Goal: Information Seeking & Learning: Compare options

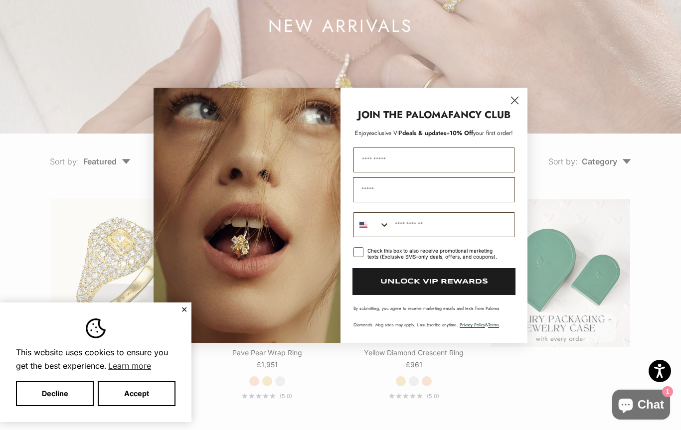
scroll to position [122, 0]
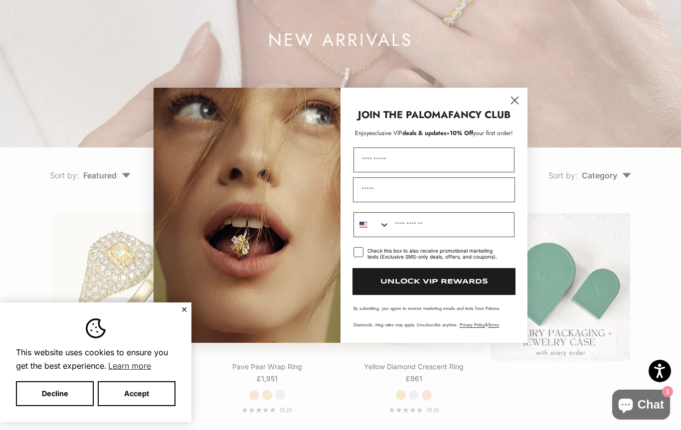
click at [512, 102] on icon "Close dialog" at bounding box center [515, 100] width 7 height 7
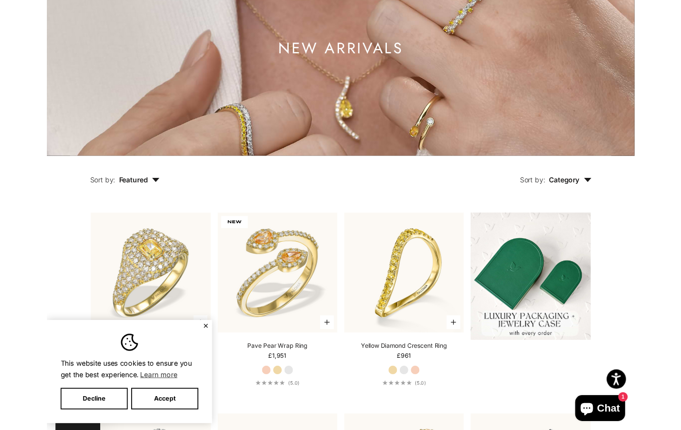
scroll to position [0, 0]
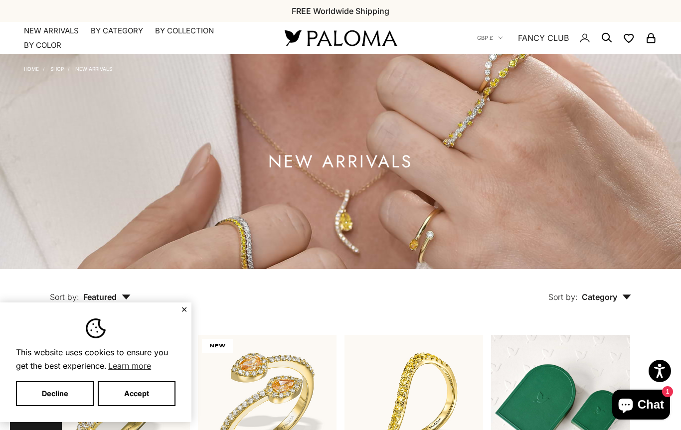
click at [35, 26] on link "NEW ARRIVALS" at bounding box center [51, 31] width 55 height 10
click at [108, 30] on summary "By Category" at bounding box center [117, 31] width 52 height 10
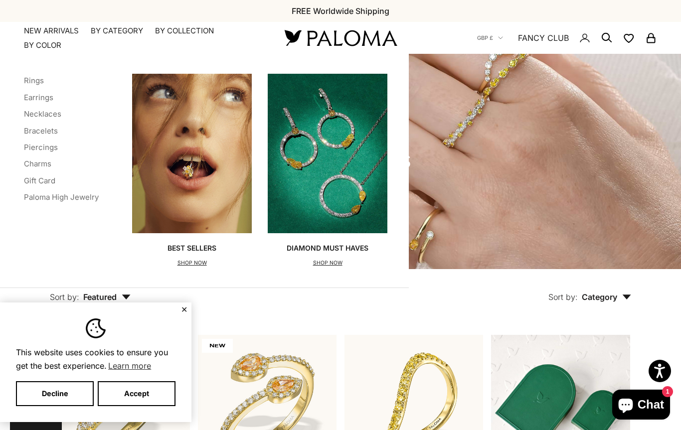
click at [33, 116] on link "Necklaces" at bounding box center [42, 113] width 37 height 9
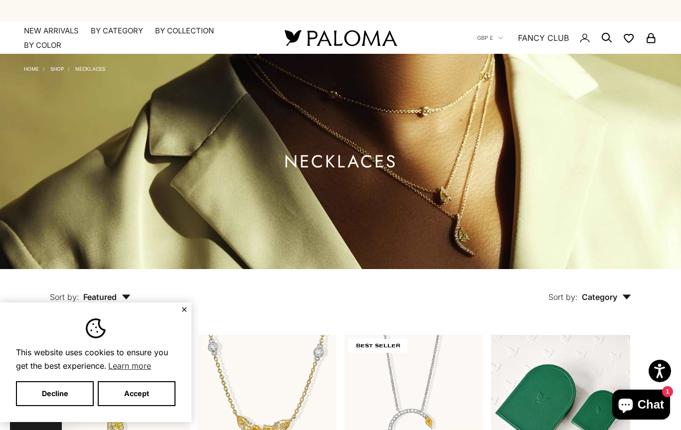
click at [112, 26] on summary "By Category" at bounding box center [117, 31] width 52 height 10
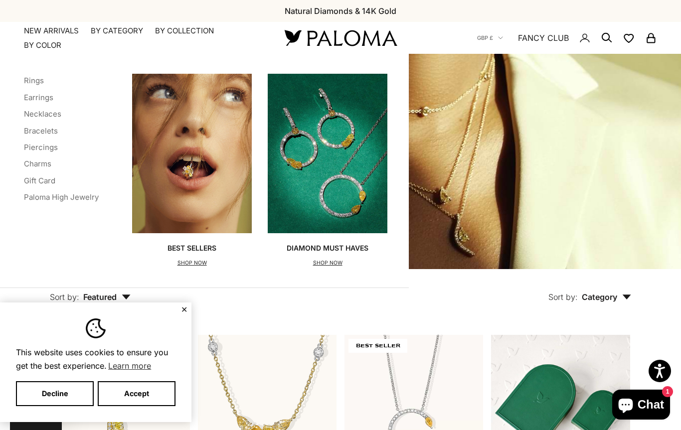
click at [28, 130] on link "Bracelets" at bounding box center [41, 130] width 34 height 9
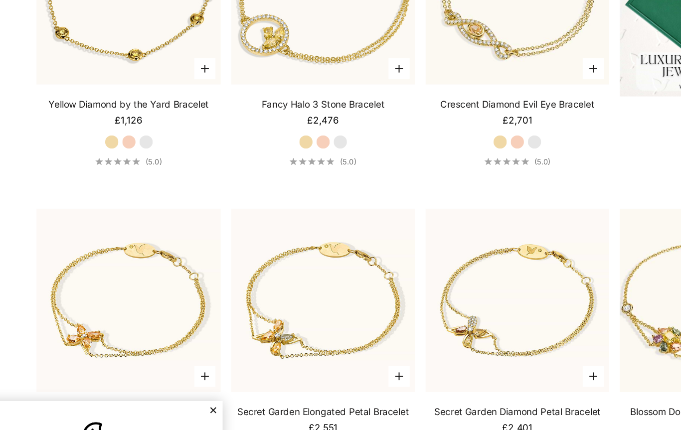
scroll to position [404, 0]
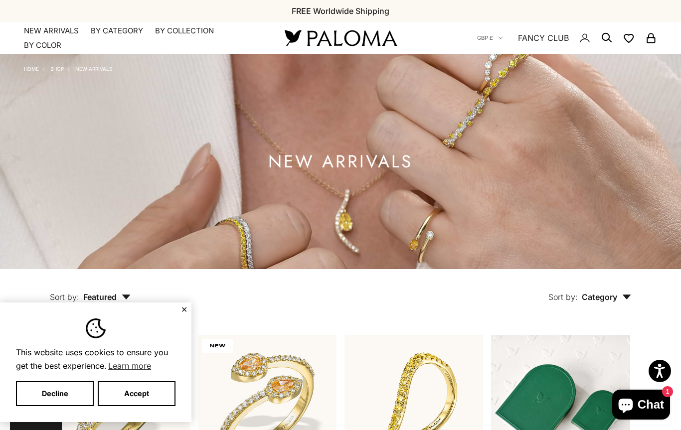
click at [102, 30] on summary "By Category" at bounding box center [117, 31] width 52 height 10
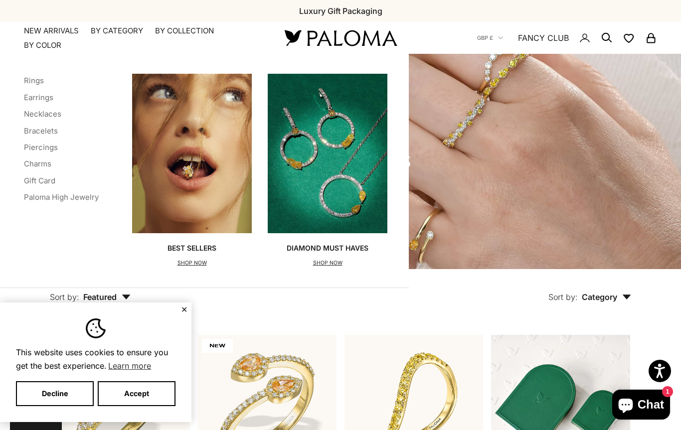
click at [309, 197] on img "Primary navigation" at bounding box center [328, 154] width 120 height 160
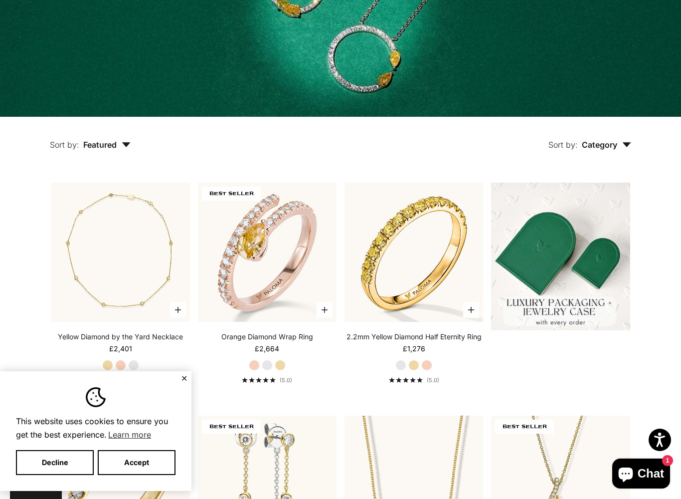
scroll to position [261, 0]
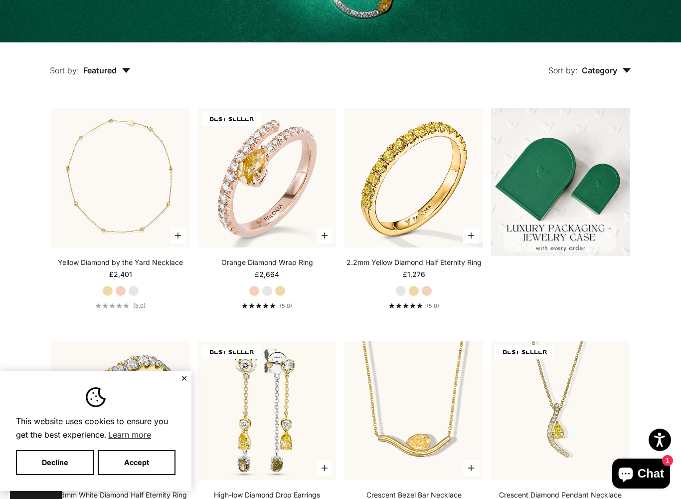
click at [62, 430] on button "Decline" at bounding box center [55, 462] width 78 height 25
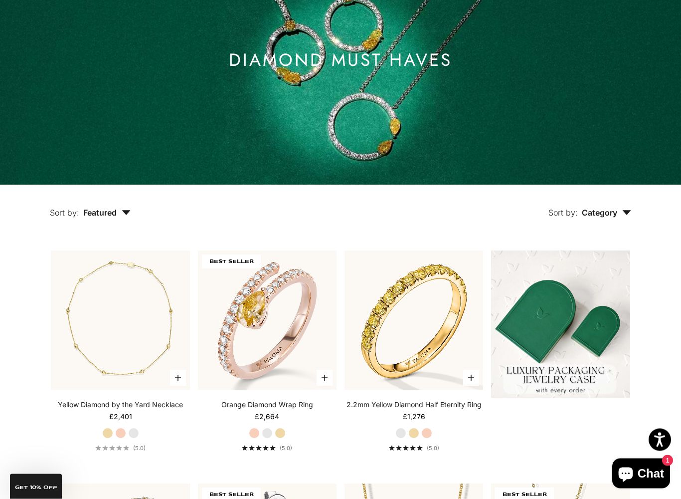
scroll to position [151, 0]
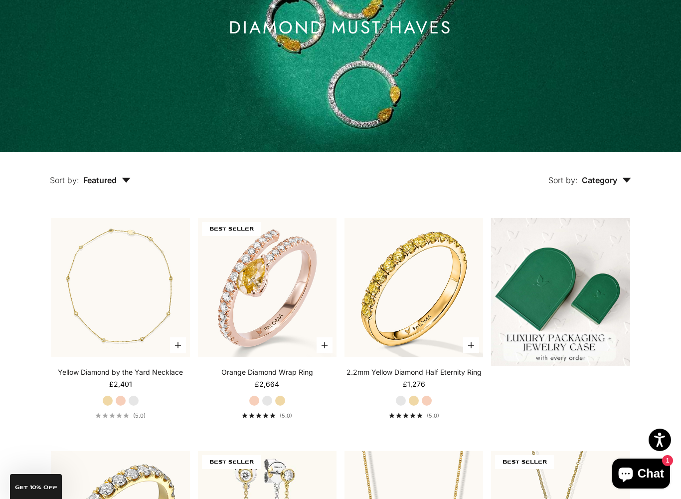
click at [235, 269] on img at bounding box center [267, 287] width 153 height 153
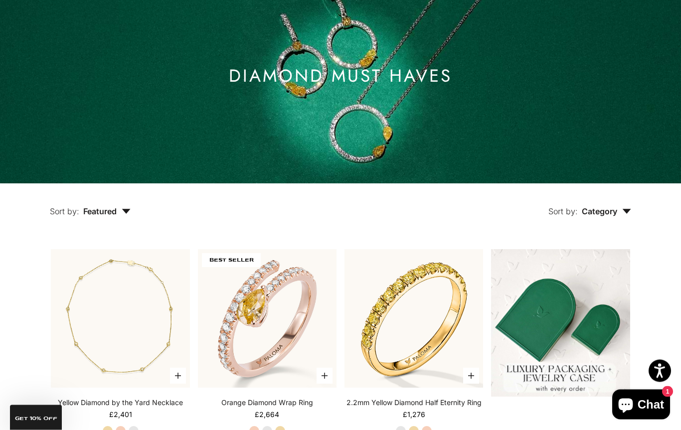
scroll to position [0, 0]
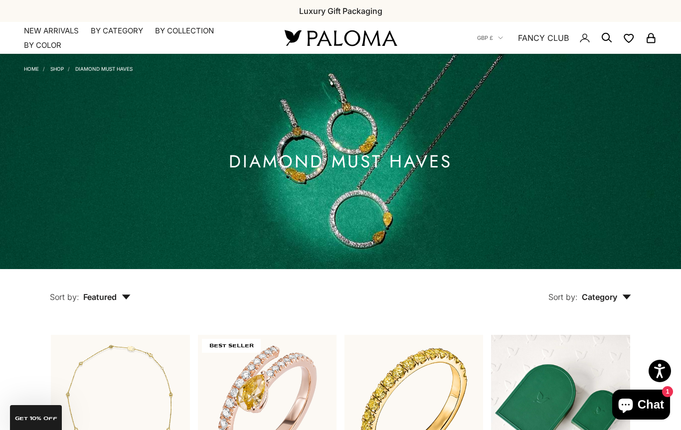
click at [109, 26] on summary "By Category" at bounding box center [117, 31] width 52 height 10
click at [38, 44] on summary "By Color" at bounding box center [42, 45] width 37 height 10
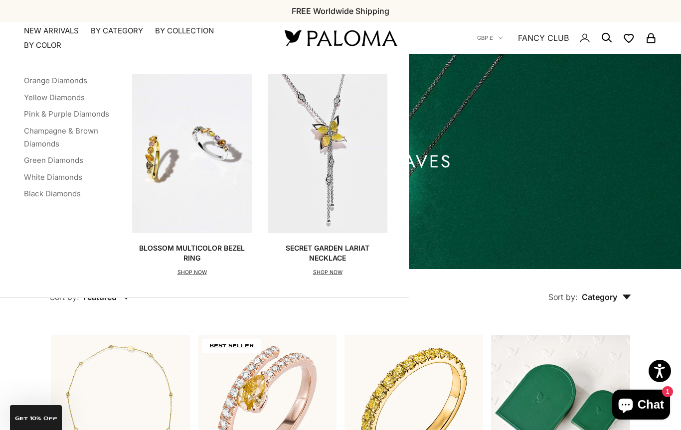
click at [33, 96] on link "Yellow Diamonds" at bounding box center [54, 97] width 61 height 9
click at [32, 164] on link "Green Diamonds" at bounding box center [53, 160] width 59 height 9
click at [31, 113] on link "Pink & Purple Diamonds" at bounding box center [66, 113] width 85 height 9
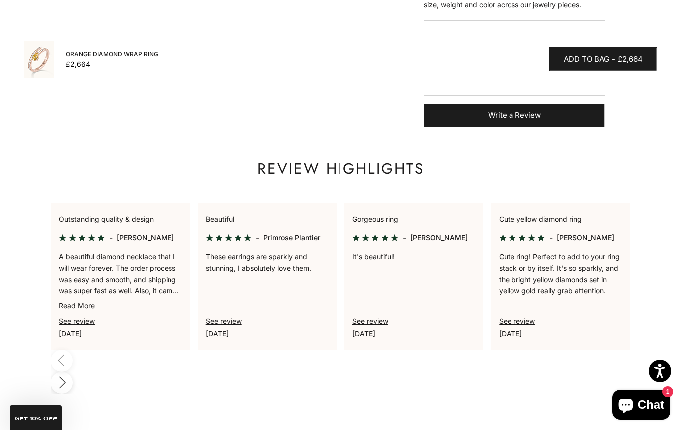
scroll to position [577, 0]
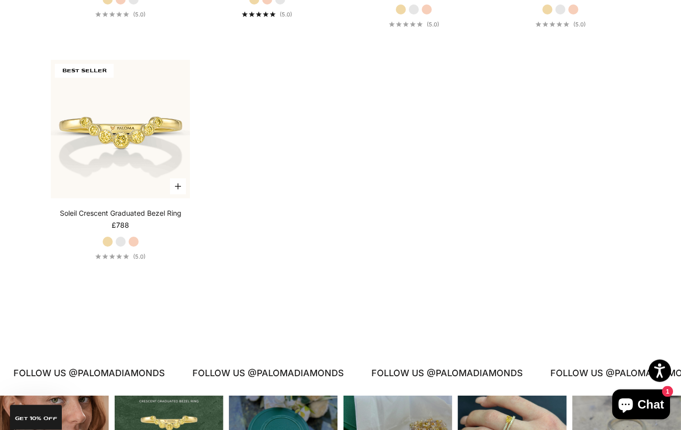
scroll to position [3125, 0]
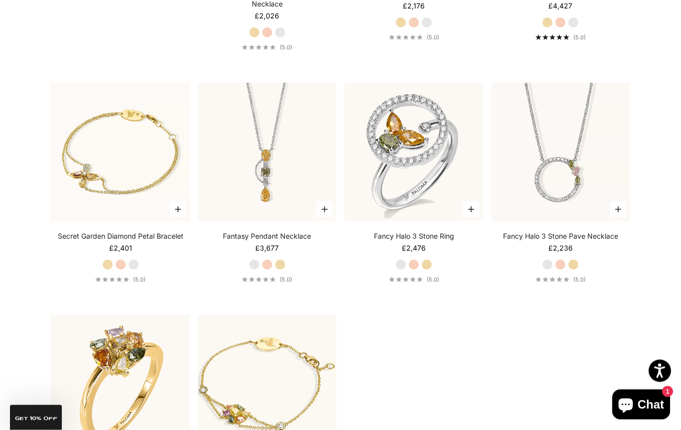
scroll to position [963, 0]
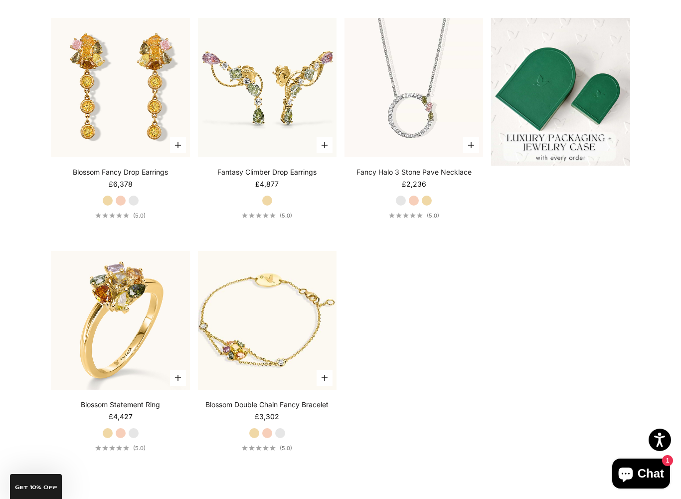
scroll to position [347, 0]
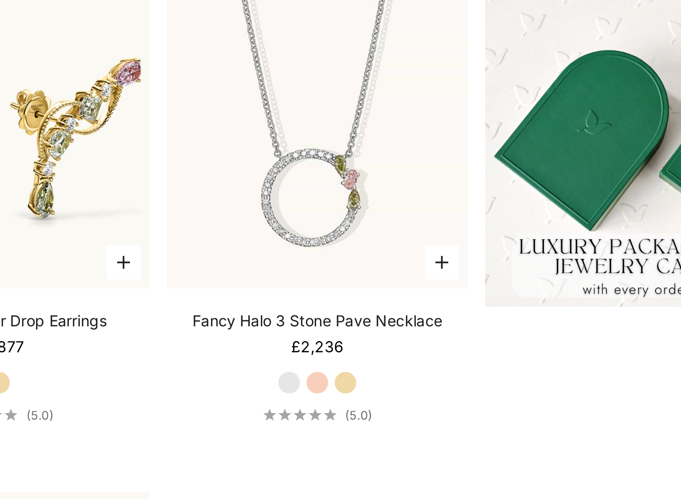
click at [422, 199] on label "Yellow Gold" at bounding box center [427, 204] width 11 height 11
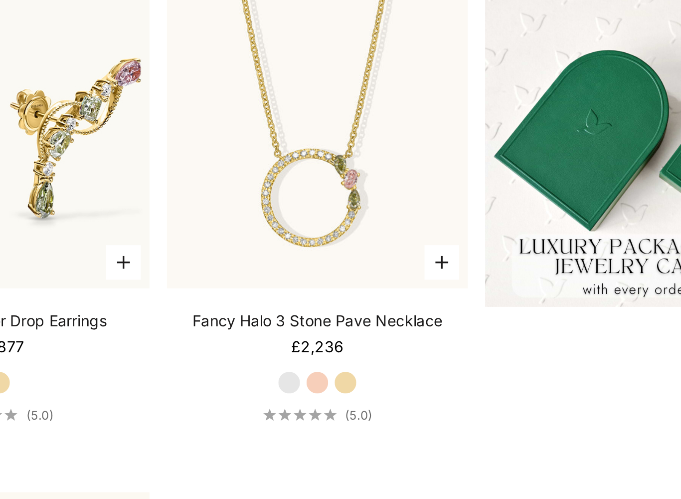
click at [409, 199] on label "Rose Gold" at bounding box center [414, 204] width 11 height 11
click at [396, 199] on label "White Gold" at bounding box center [401, 204] width 11 height 11
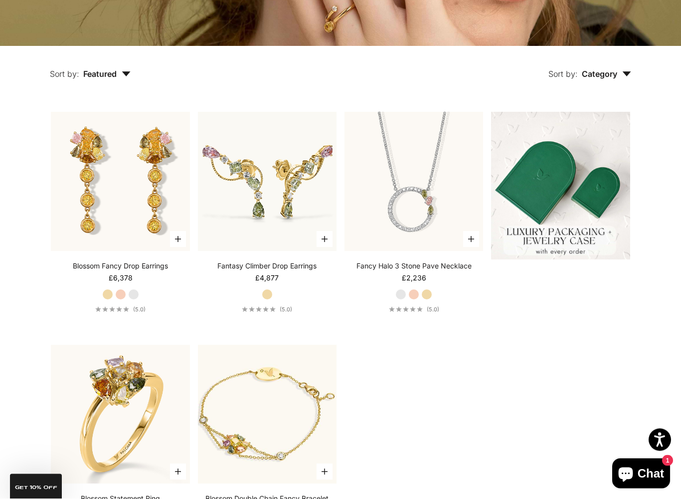
scroll to position [257, 0]
click at [425, 224] on img at bounding box center [414, 181] width 153 height 153
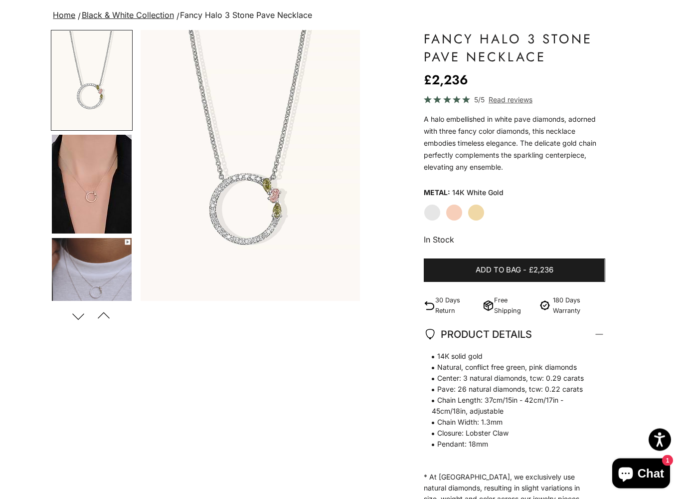
scroll to position [84, 0]
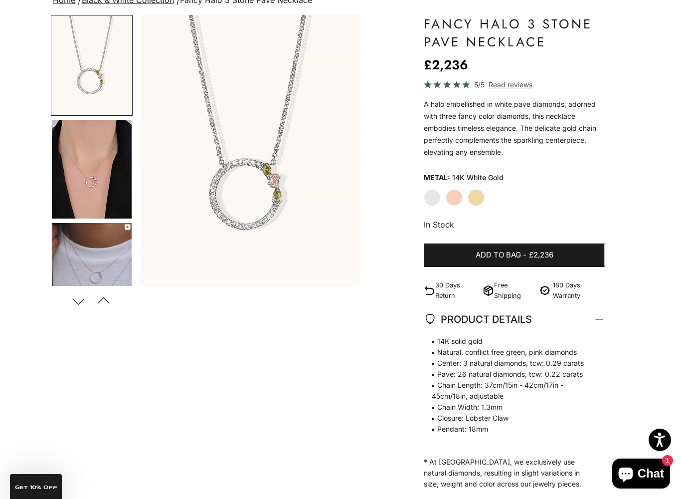
click at [84, 252] on img "Go to item 5" at bounding box center [92, 272] width 80 height 99
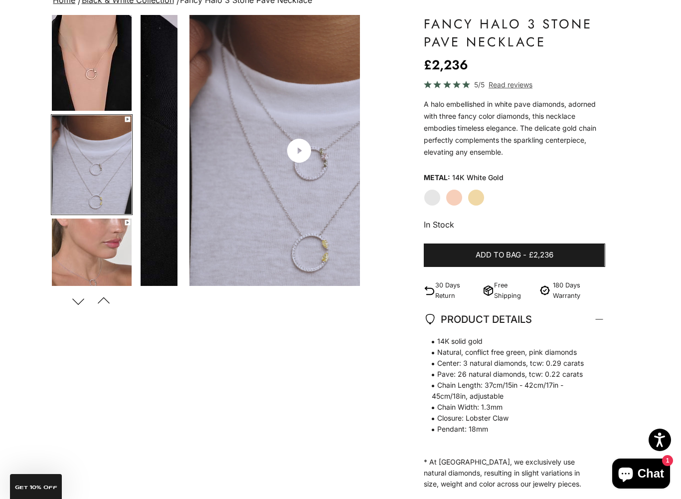
scroll to position [0, 463]
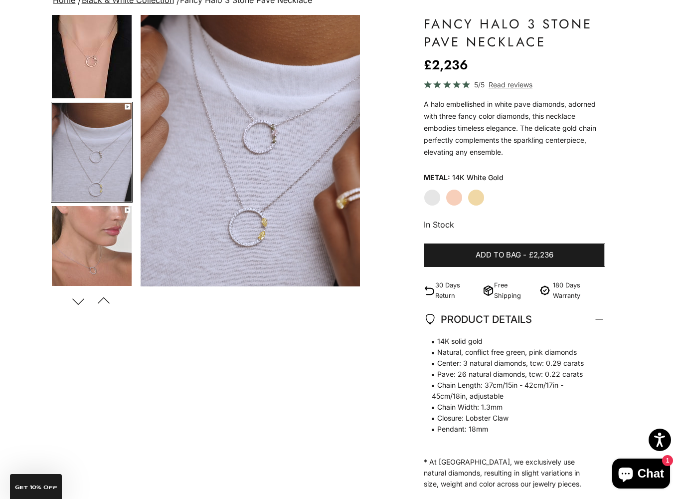
click at [339, 375] on div "Zoom picture Save Next" at bounding box center [340, 311] width 579 height 592
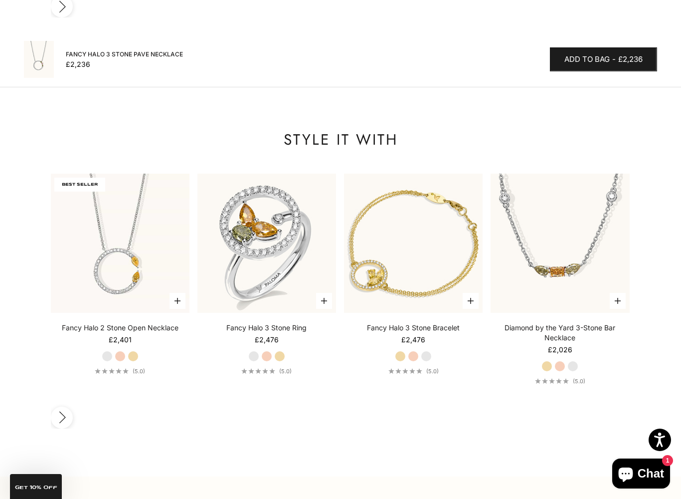
scroll to position [0, 0]
click at [84, 238] on video "#YellowGold\a#RoseGold\a#WhiteGold" at bounding box center [120, 243] width 153 height 153
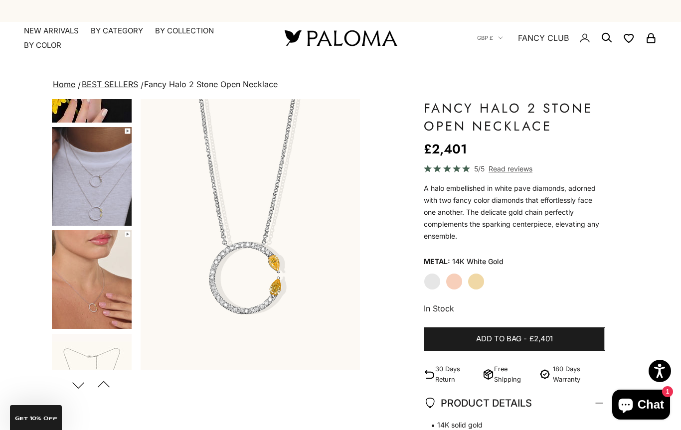
click at [47, 137] on div "Home BEST SELLERS Fancy Halo 2 Stone Open Necklace Zoom picture Save Next" at bounding box center [340, 384] width 681 height 613
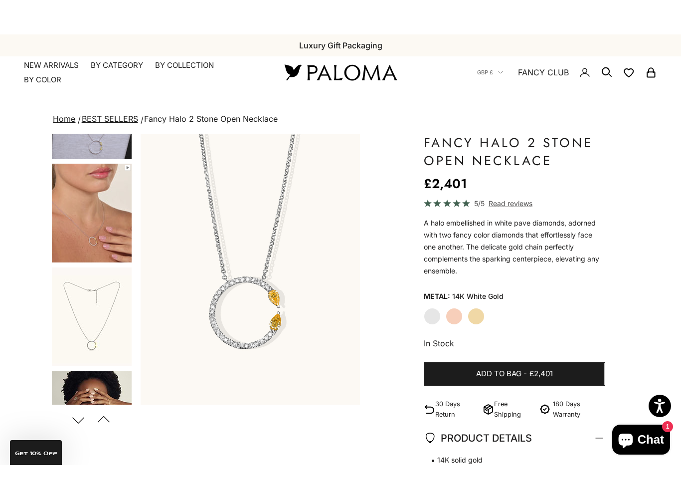
scroll to position [82, 0]
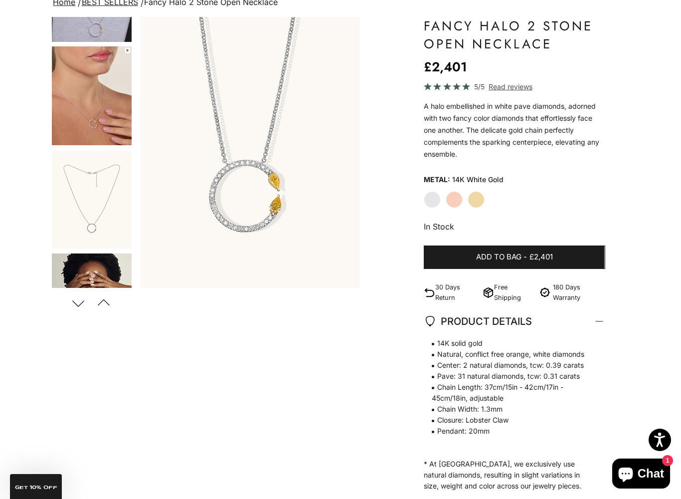
click at [77, 184] on img "Go to item 7" at bounding box center [92, 199] width 80 height 99
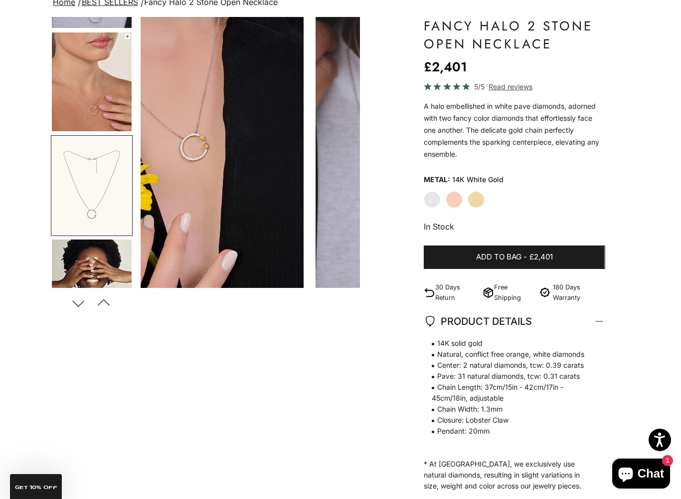
scroll to position [327, 0]
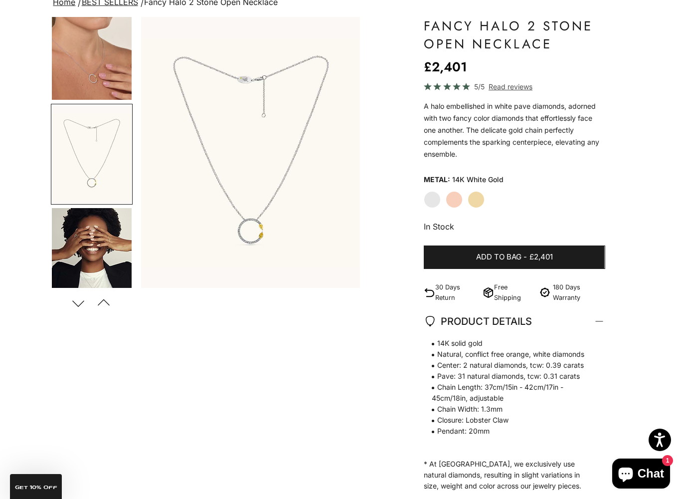
click at [76, 241] on img "Go to item 8" at bounding box center [92, 257] width 80 height 99
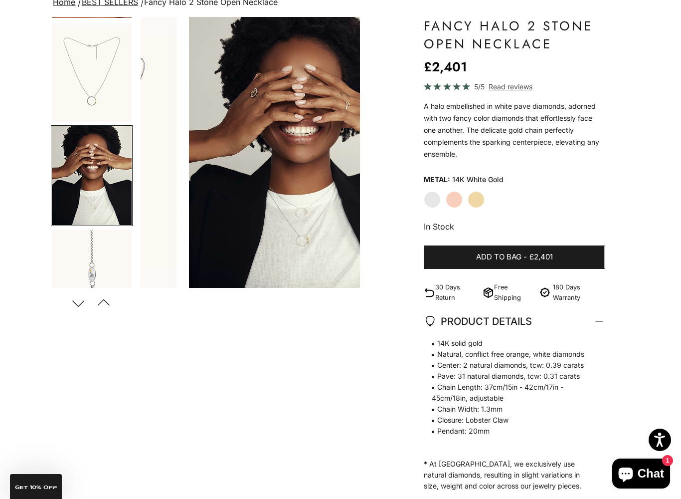
scroll to position [0, 1157]
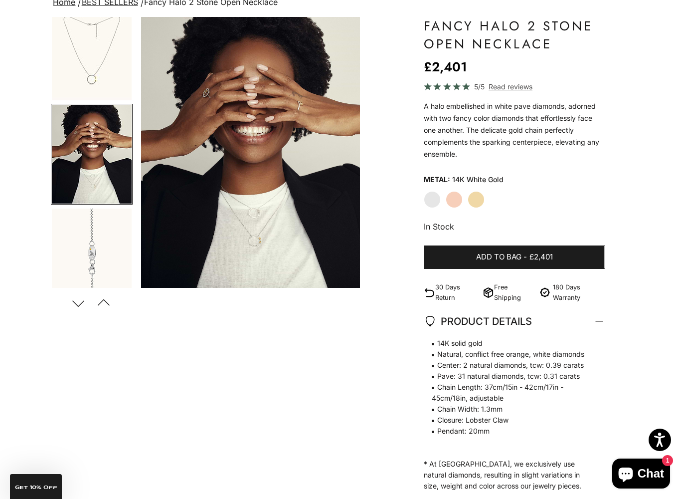
click at [461, 200] on label "Rose Gold" at bounding box center [454, 199] width 17 height 17
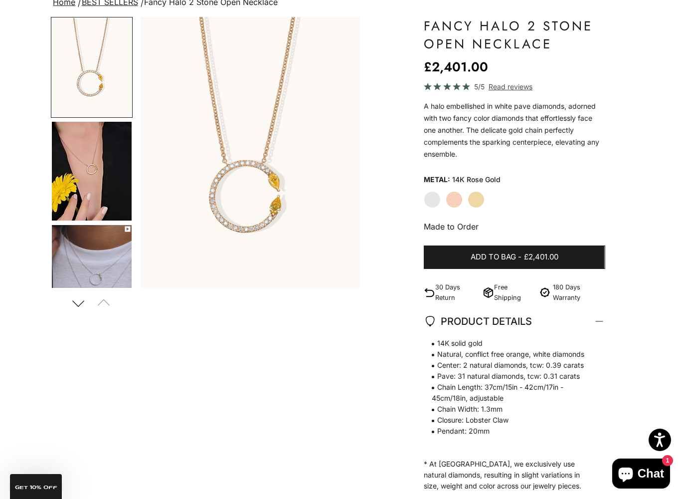
click at [483, 201] on label "Yellow Gold" at bounding box center [476, 199] width 17 height 17
click at [432, 198] on label "White Gold" at bounding box center [432, 199] width 17 height 17
